Goal: Task Accomplishment & Management: Manage account settings

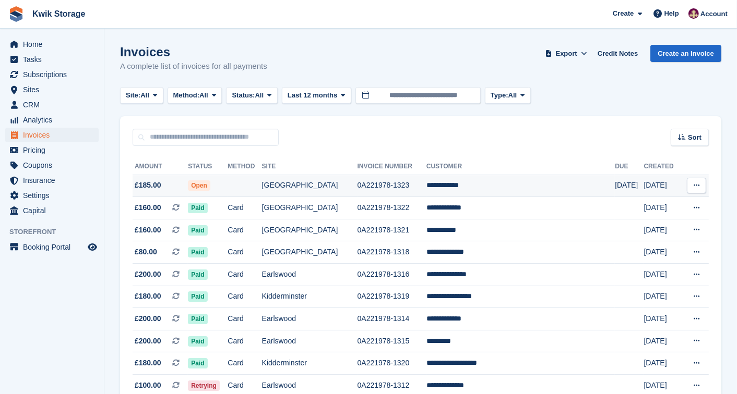
drag, startPoint x: 233, startPoint y: 182, endPoint x: 206, endPoint y: 178, distance: 27.4
click at [206, 178] on td "Open" at bounding box center [208, 186] width 40 height 22
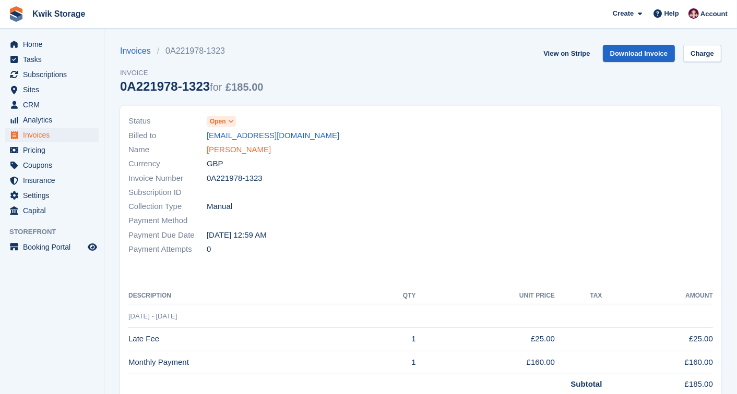
click at [226, 145] on link "Jason Isaarq" at bounding box center [239, 150] width 64 height 12
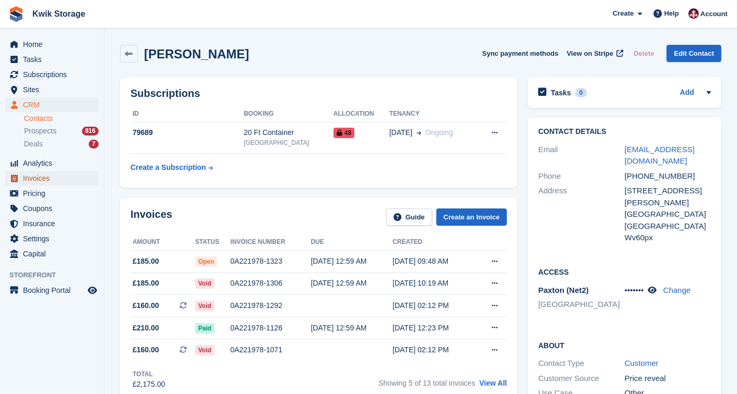
click at [56, 174] on span "Invoices" at bounding box center [54, 178] width 63 height 15
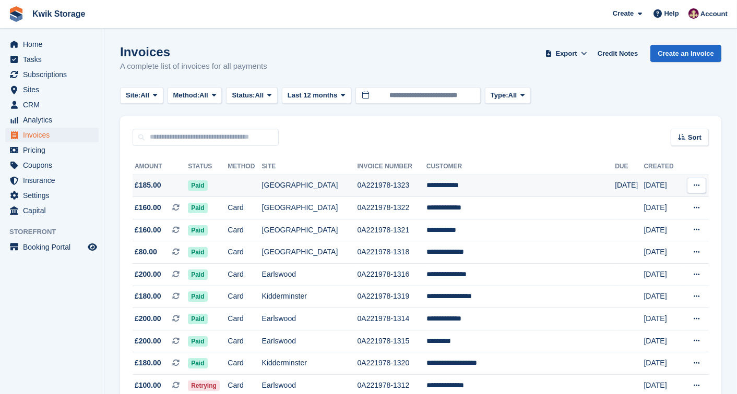
click at [460, 181] on td "**********" at bounding box center [520, 186] width 188 height 22
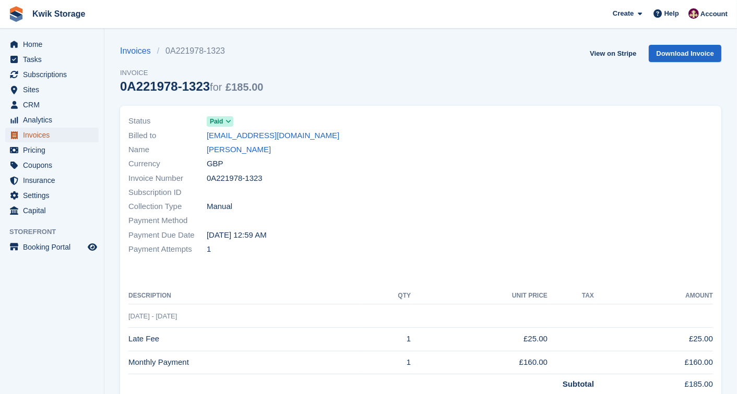
click at [80, 138] on span "Invoices" at bounding box center [54, 135] width 63 height 15
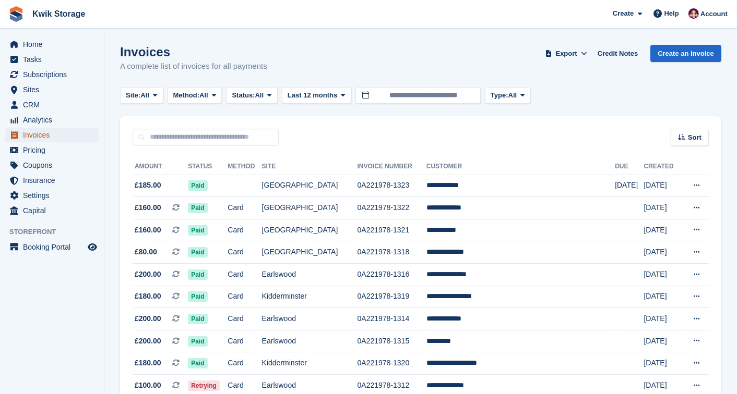
click at [70, 141] on span "Invoices" at bounding box center [54, 135] width 63 height 15
click at [188, 185] on span "£185.00" at bounding box center [160, 185] width 55 height 11
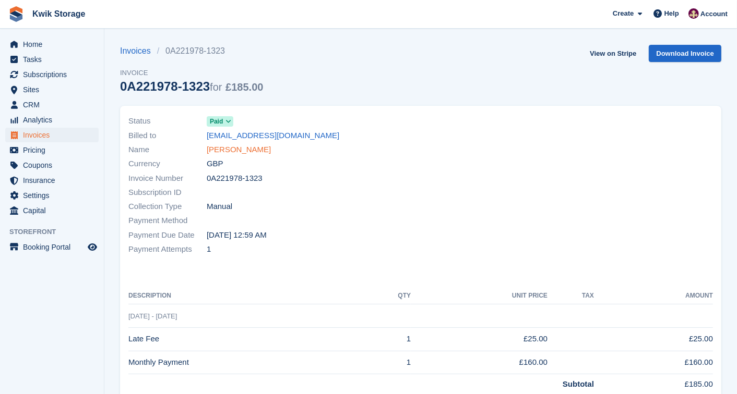
click at [233, 149] on link "[PERSON_NAME]" at bounding box center [239, 150] width 64 height 12
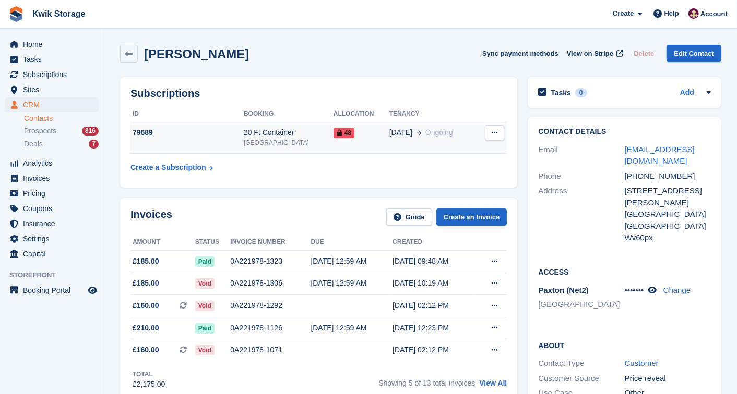
click at [499, 129] on button at bounding box center [494, 133] width 19 height 16
click at [389, 132] on span "[DATE]" at bounding box center [400, 132] width 23 height 11
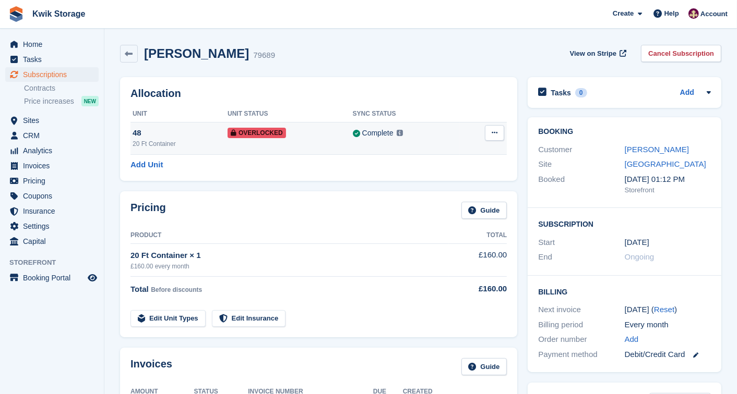
click at [491, 134] on icon at bounding box center [494, 132] width 6 height 7
click at [465, 148] on p "Remove Overlock" at bounding box center [454, 154] width 91 height 14
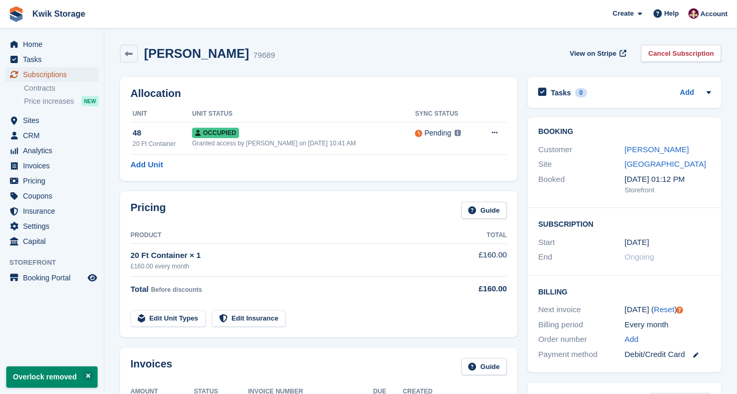
click at [75, 76] on span "Subscriptions" at bounding box center [54, 74] width 63 height 15
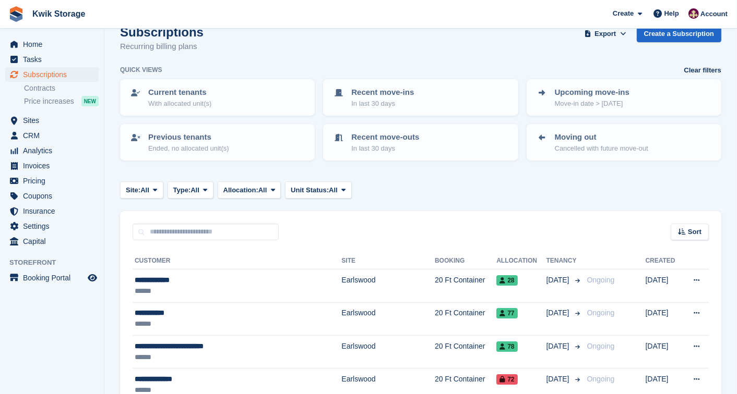
scroll to position [23, 0]
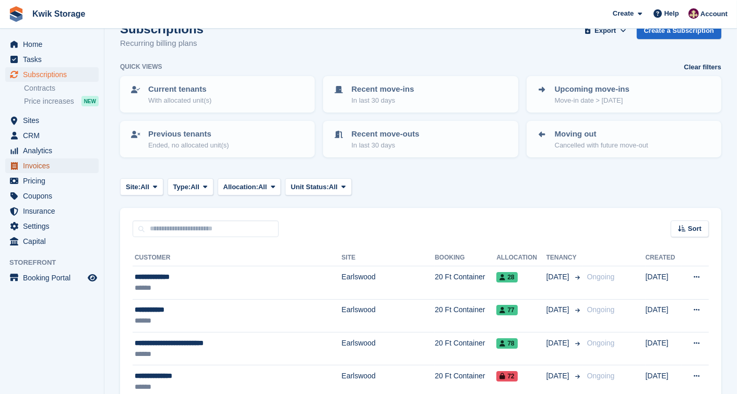
click at [61, 160] on span "Invoices" at bounding box center [54, 166] width 63 height 15
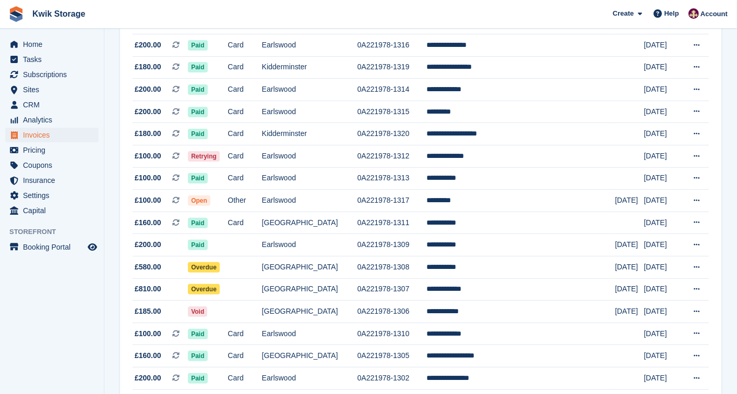
scroll to position [232, 0]
